Goal: Information Seeking & Learning: Understand process/instructions

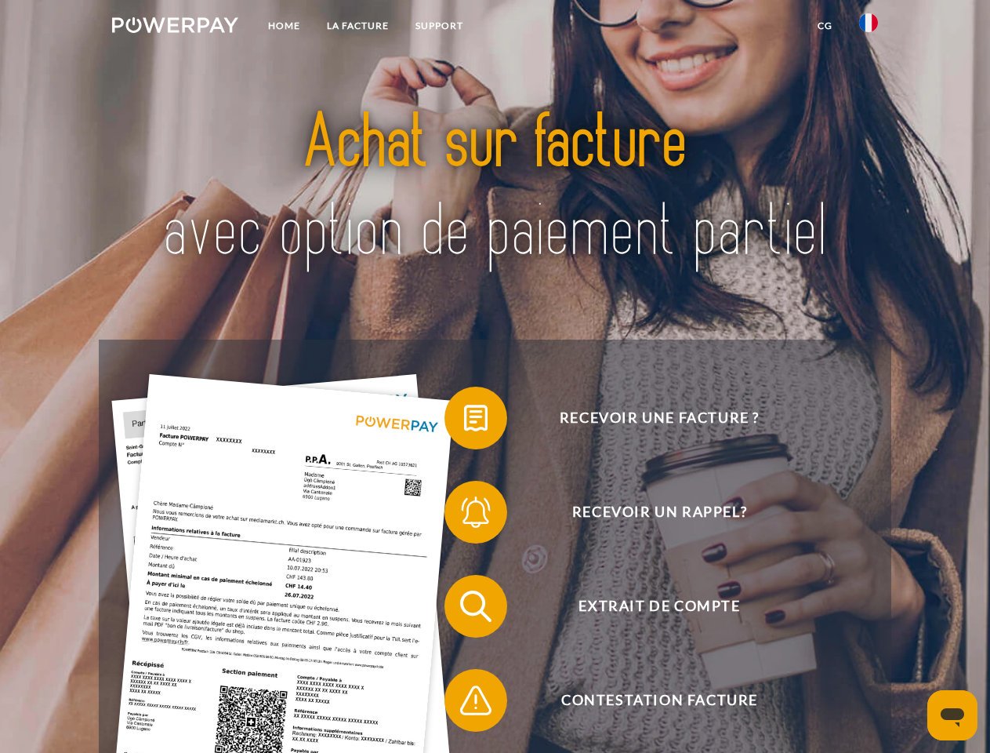
click at [175, 27] on img at bounding box center [175, 25] width 126 height 16
click at [869, 27] on img at bounding box center [868, 22] width 19 height 19
click at [825, 26] on link "CG" at bounding box center [826, 26] width 42 height 28
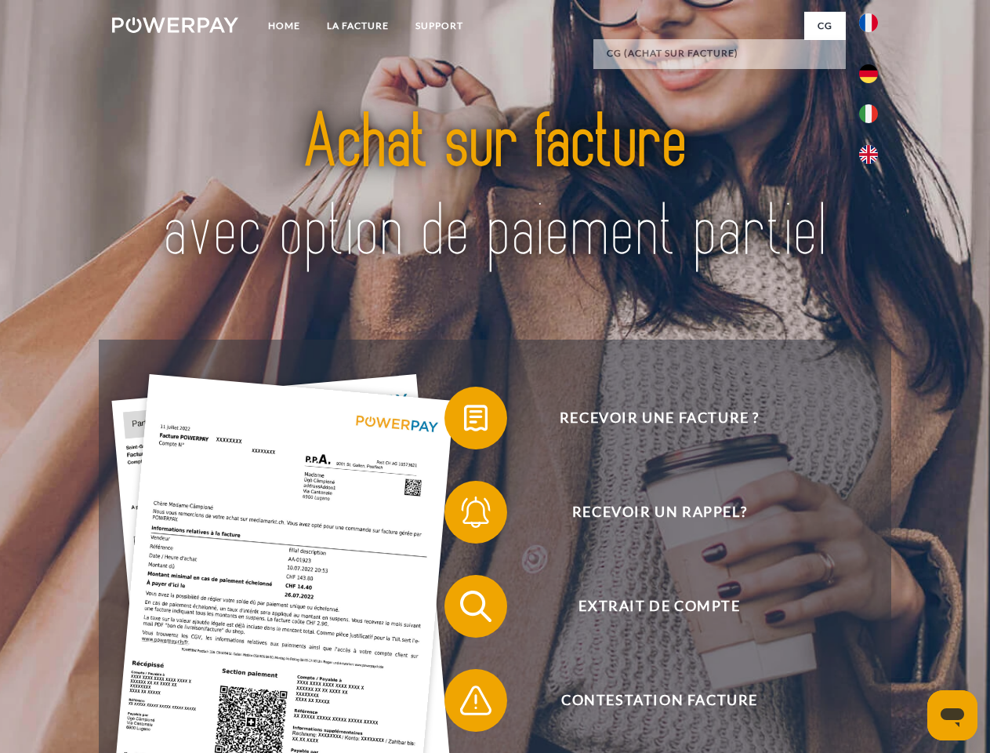
click at [464, 421] on span at bounding box center [452, 418] width 78 height 78
click at [464, 515] on span at bounding box center [452, 512] width 78 height 78
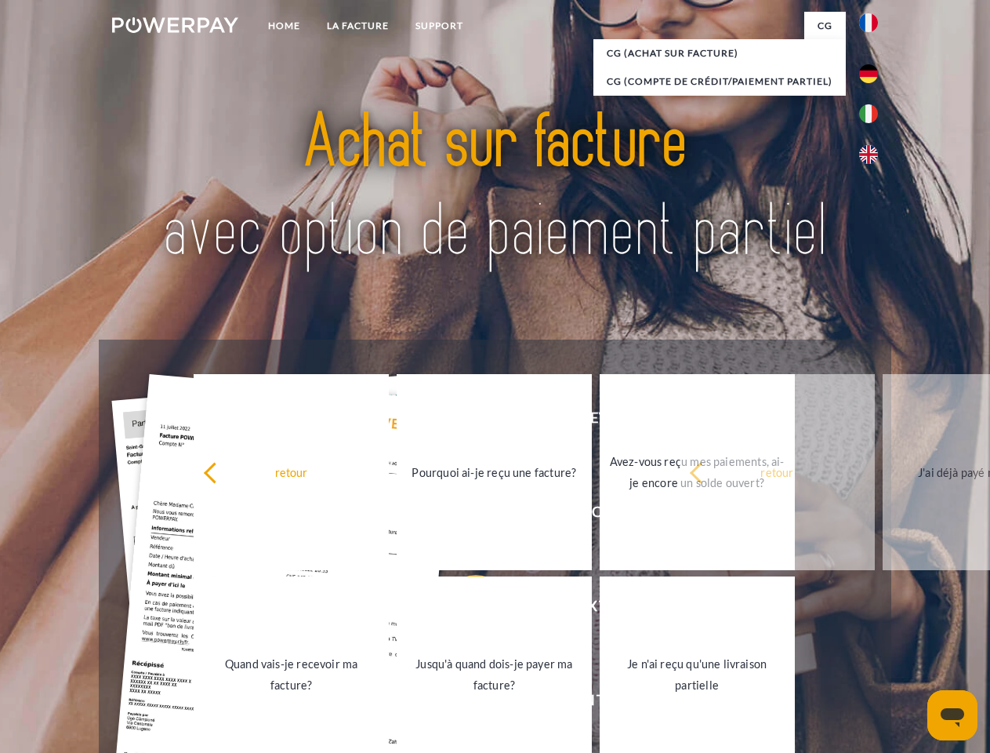
click at [464, 609] on link "Jusqu'à quand dois-je payer ma facture?" at bounding box center [494, 674] width 195 height 196
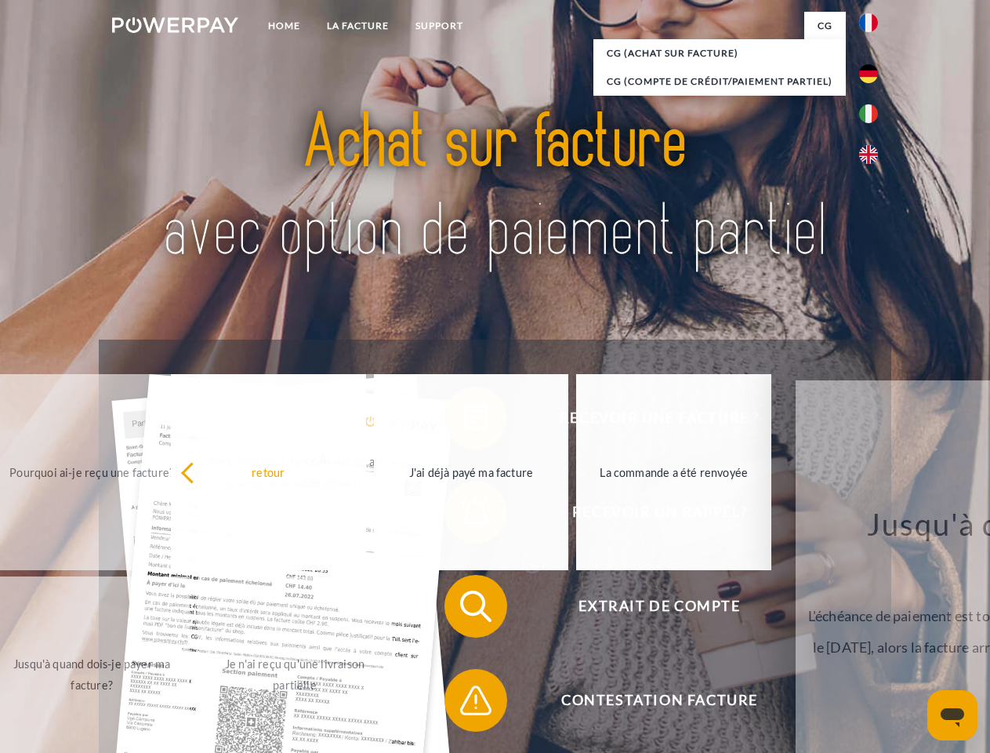
click at [464, 703] on span at bounding box center [452, 700] width 78 height 78
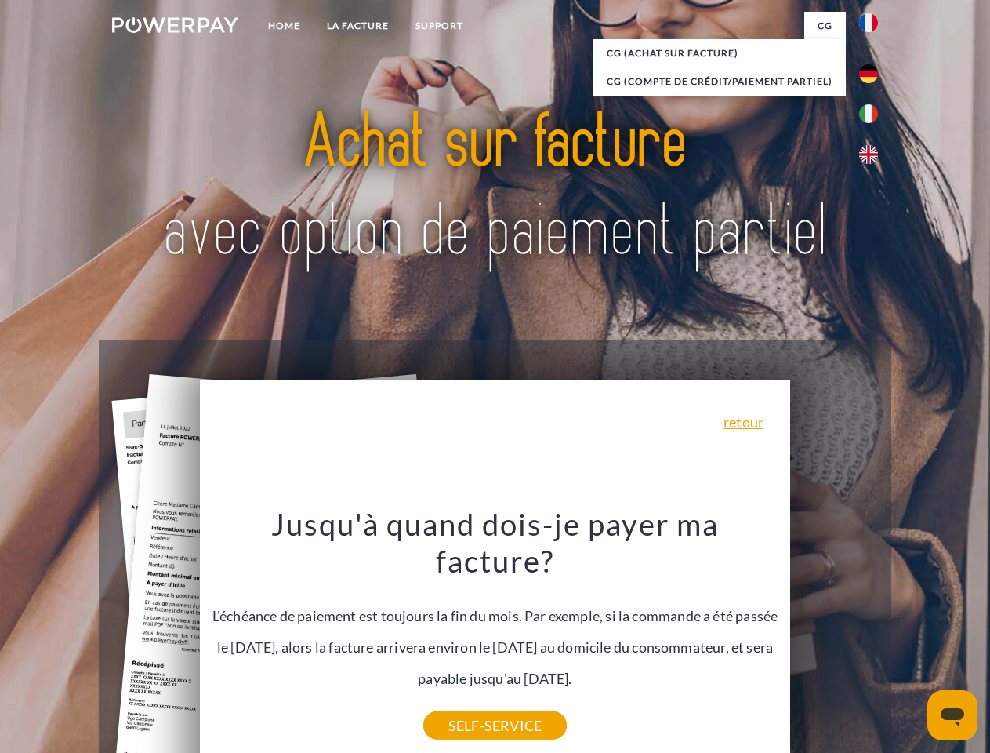
click at [953, 715] on icon "Ouvrir la fenêtre de messagerie" at bounding box center [953, 717] width 24 height 19
